Goal: Transaction & Acquisition: Purchase product/service

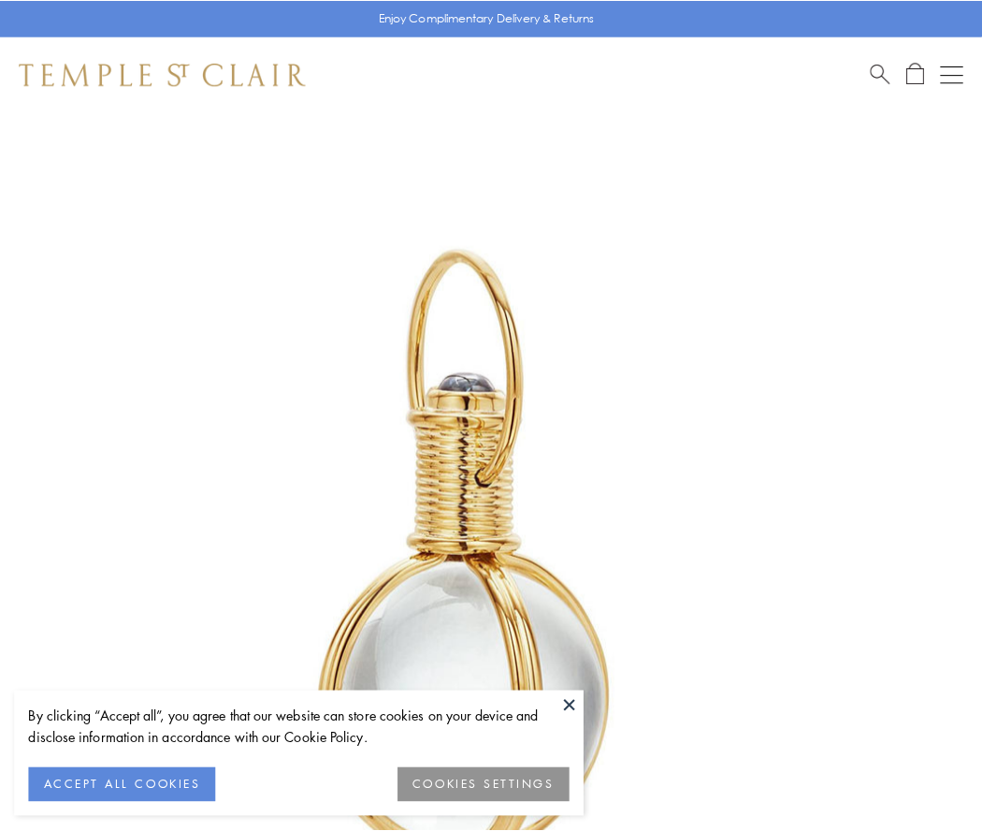
scroll to position [488, 0]
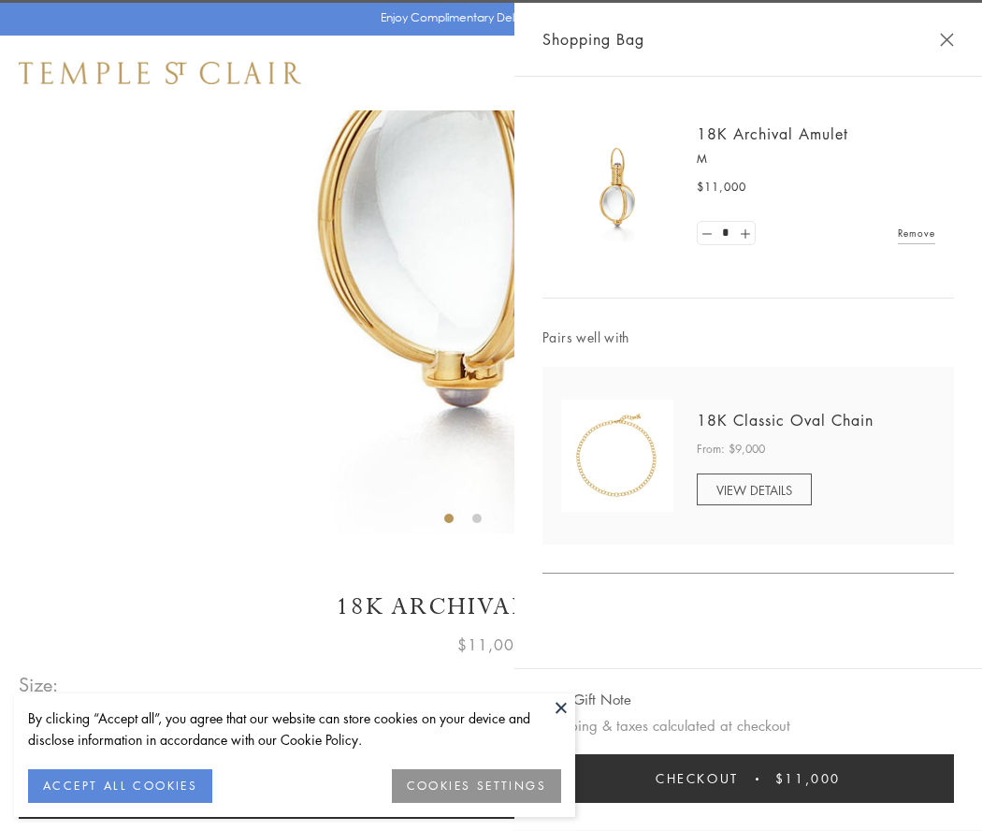
click at [749, 778] on button "Checkout $11,000" at bounding box center [749, 778] width 412 height 49
